Goal: Task Accomplishment & Management: Manage account settings

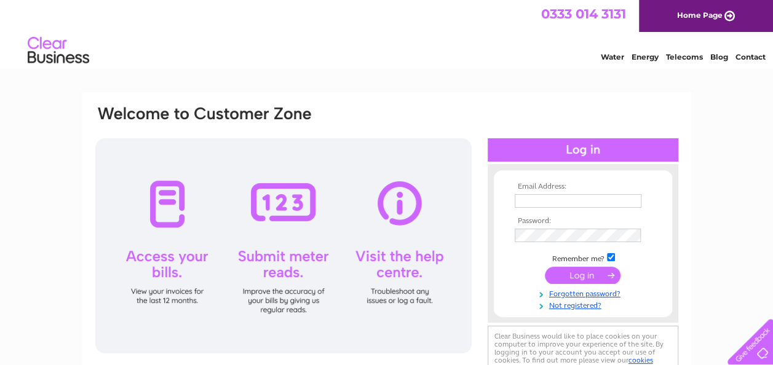
type input "reception@nbgroup.net"
click at [593, 271] on input "submit" at bounding box center [583, 275] width 76 height 17
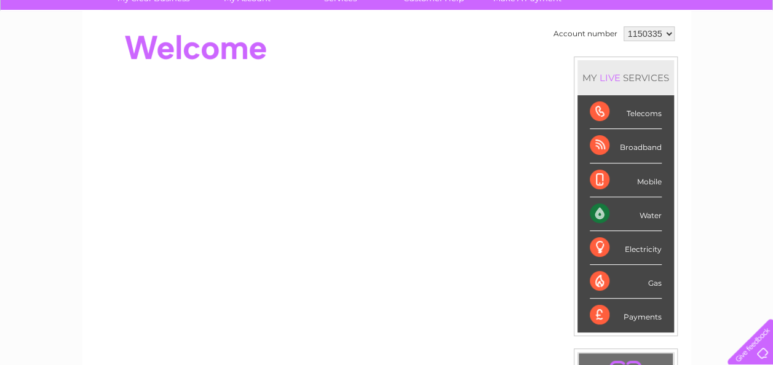
scroll to position [61, 0]
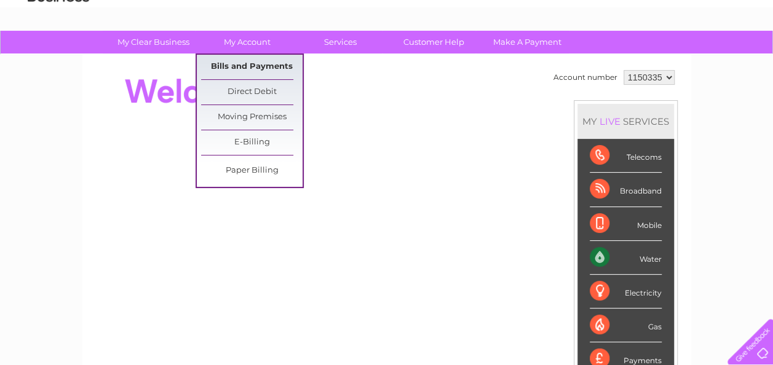
click at [239, 69] on link "Bills and Payments" at bounding box center [251, 67] width 101 height 25
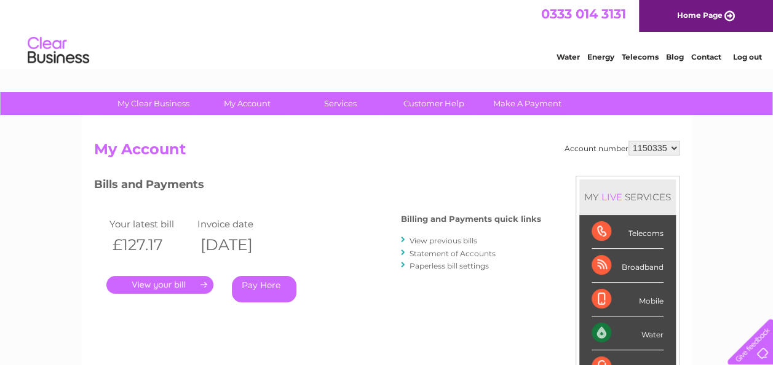
click at [744, 53] on link "Log out" at bounding box center [746, 56] width 29 height 9
